Goal: Find specific page/section: Find specific page/section

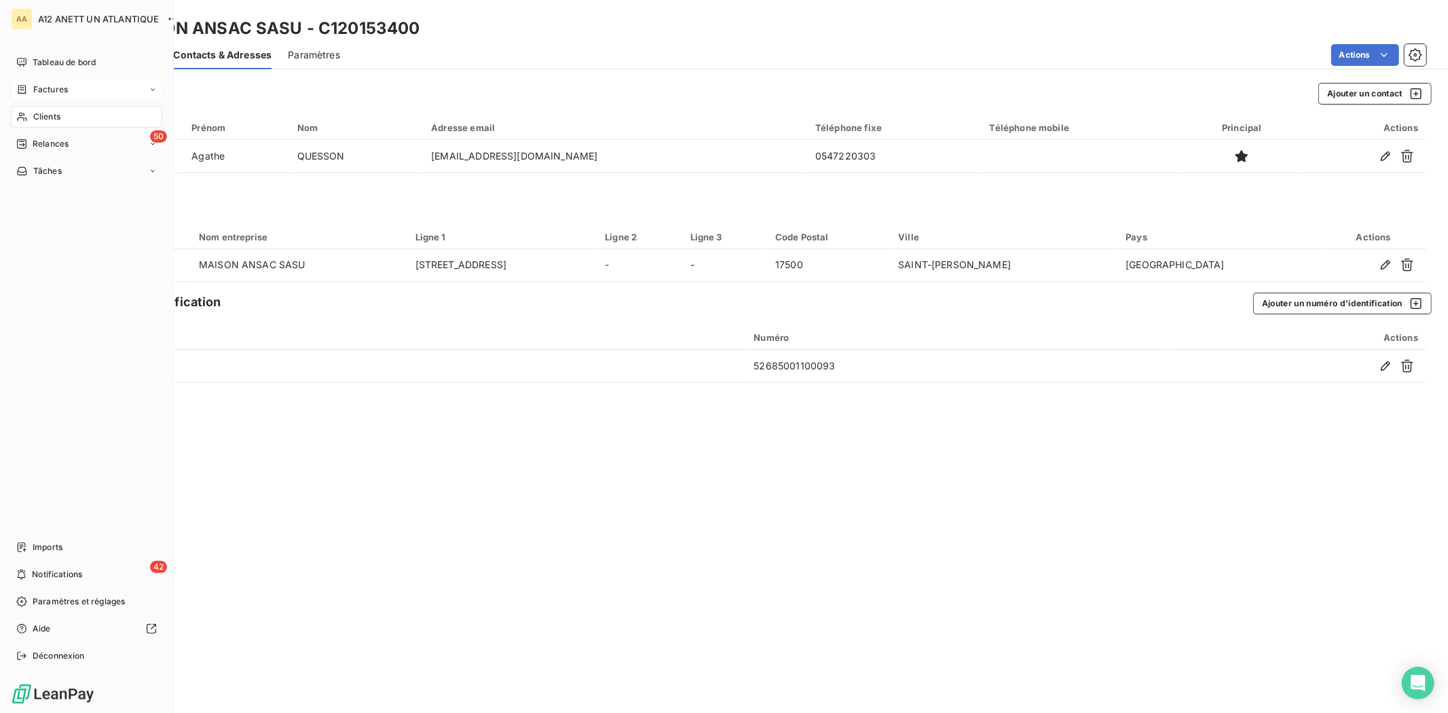
click at [46, 92] on span "Factures" at bounding box center [50, 90] width 35 height 12
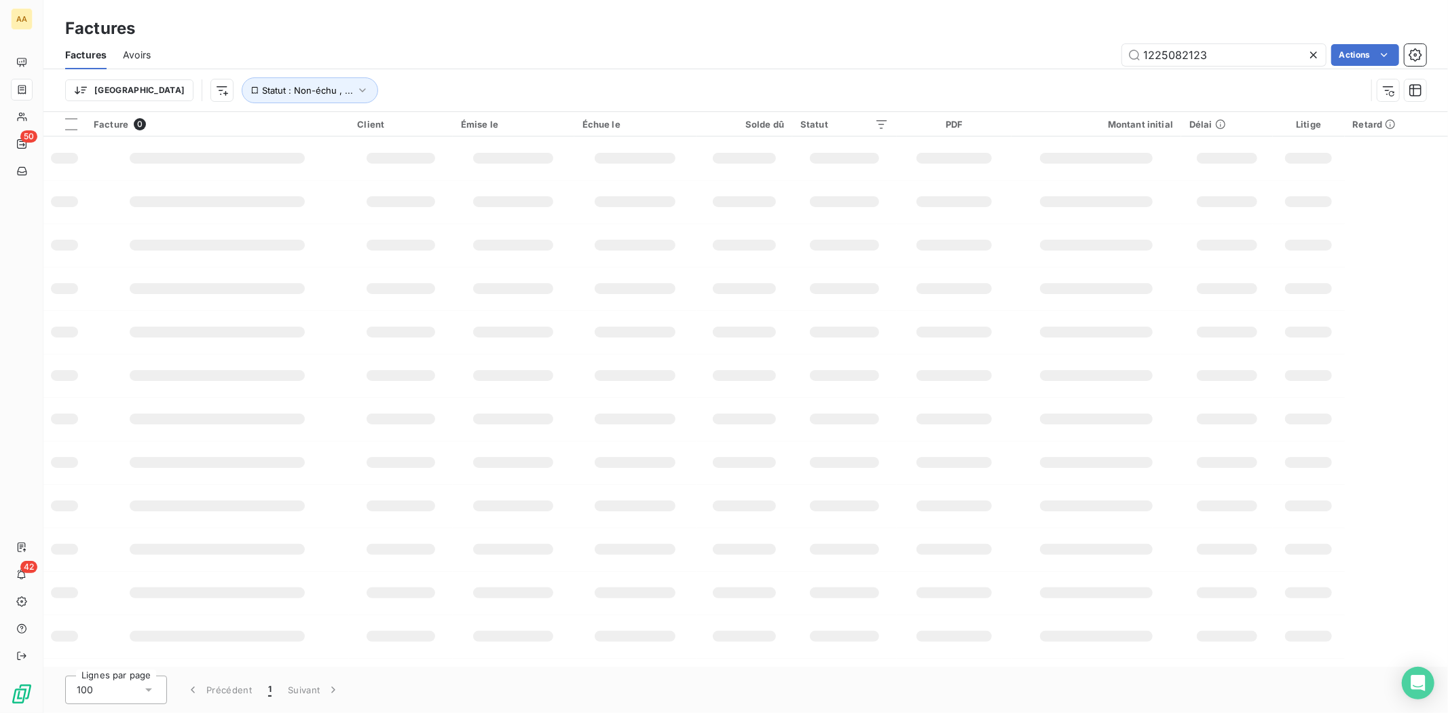
drag, startPoint x: 1224, startPoint y: 60, endPoint x: 1105, endPoint y: 58, distance: 118.9
click at [1105, 58] on div "1225082123 Actions" at bounding box center [797, 55] width 1260 height 22
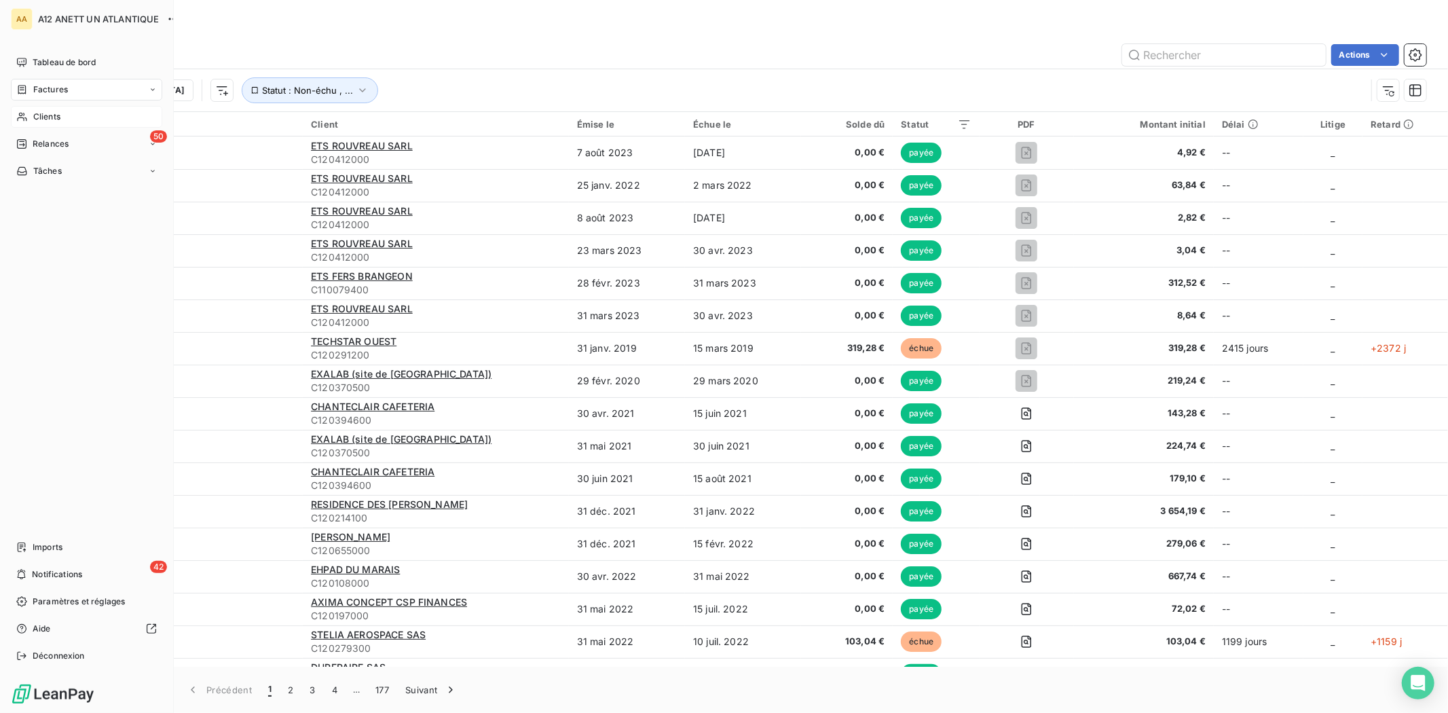
click at [34, 112] on span "Clients" at bounding box center [46, 117] width 27 height 12
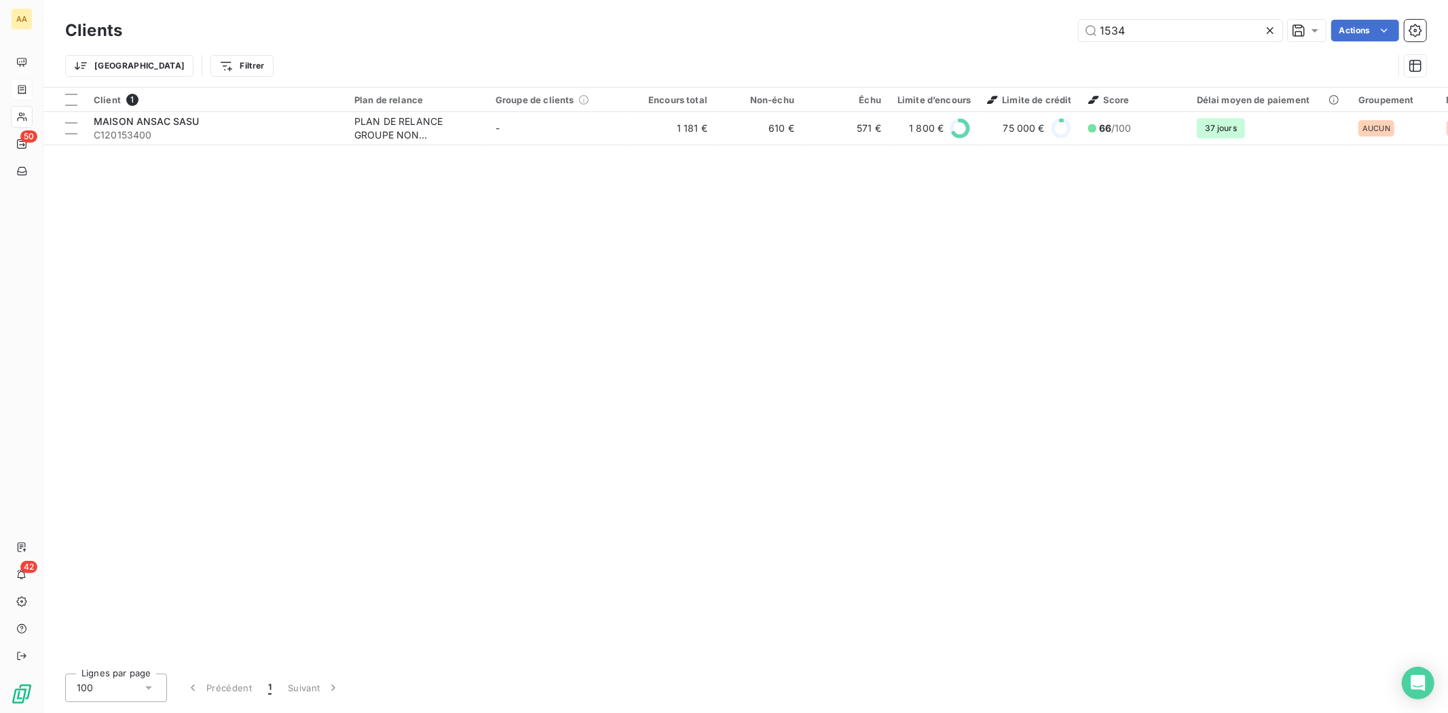
drag, startPoint x: 1124, startPoint y: 33, endPoint x: 1056, endPoint y: 28, distance: 68.1
click at [1056, 28] on div "1534 Actions" at bounding box center [783, 31] width 1288 height 22
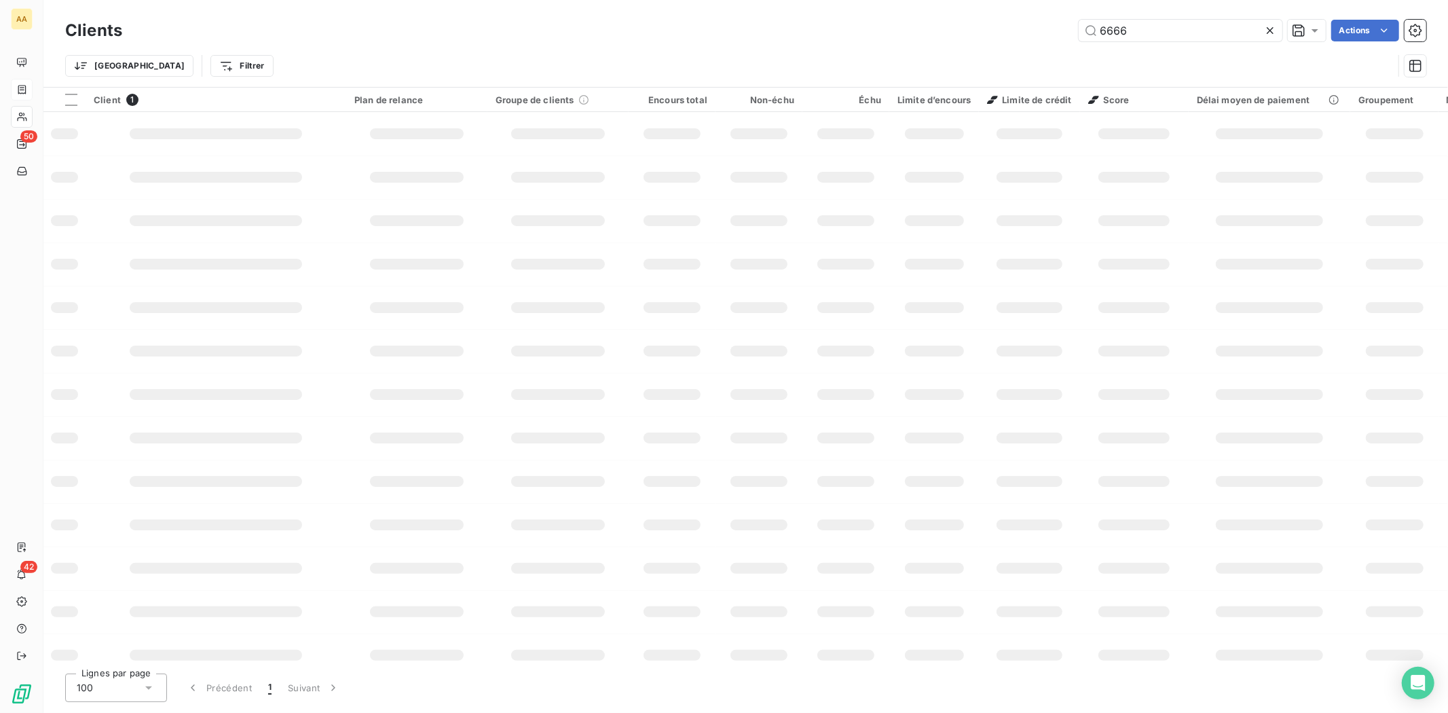
type input "6666"
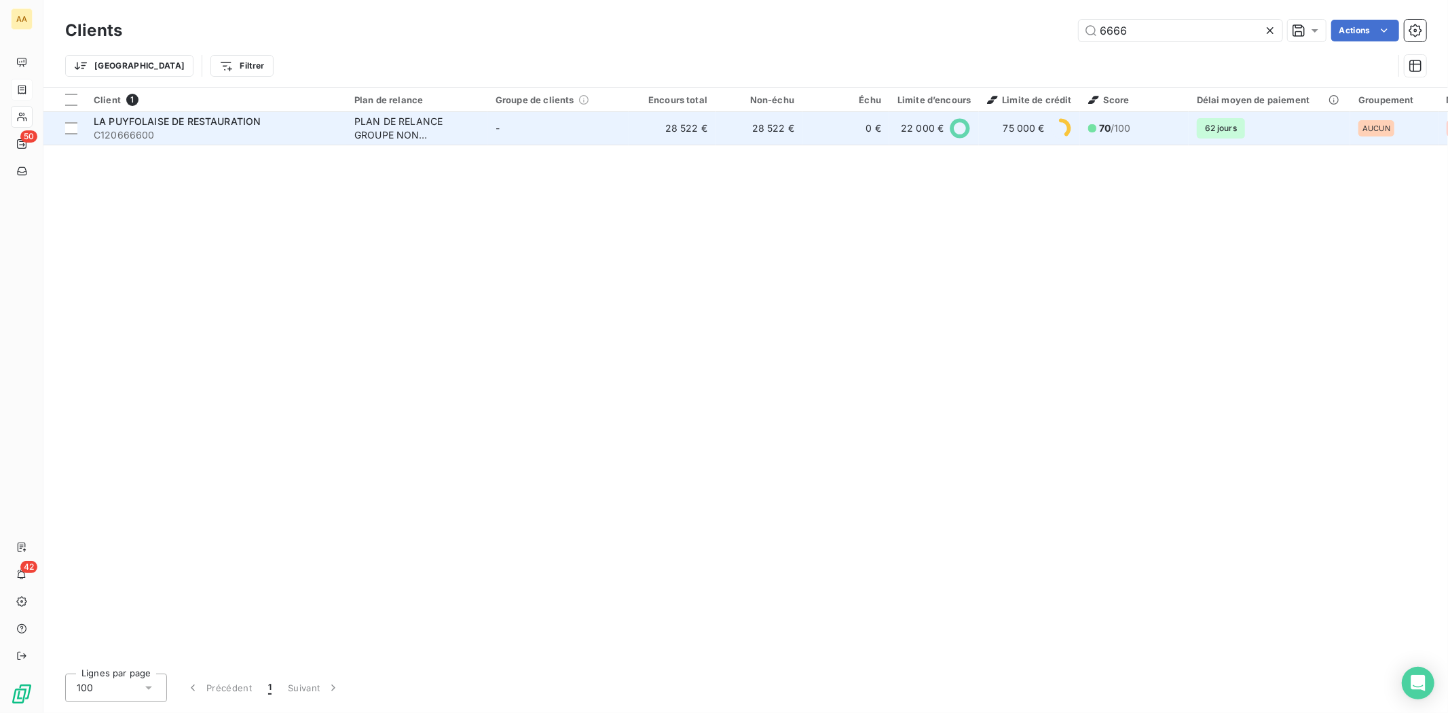
click at [134, 136] on span "C120666600" at bounding box center [216, 135] width 244 height 14
